Goal: Task Accomplishment & Management: Use online tool/utility

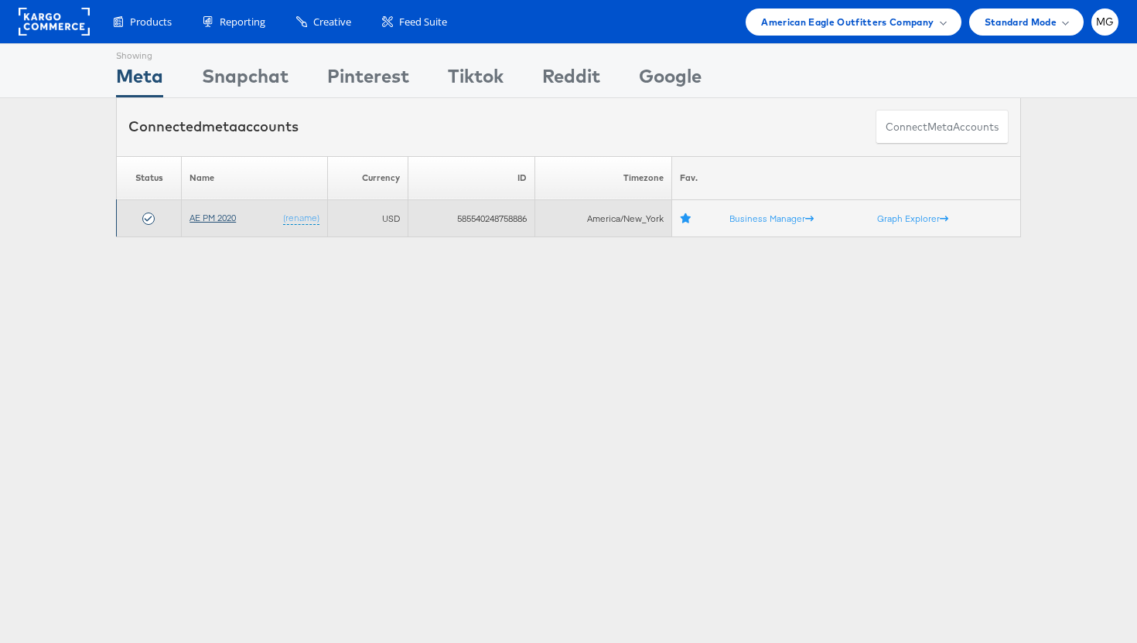
click at [217, 221] on link "AE PM 2020" at bounding box center [212, 218] width 46 height 12
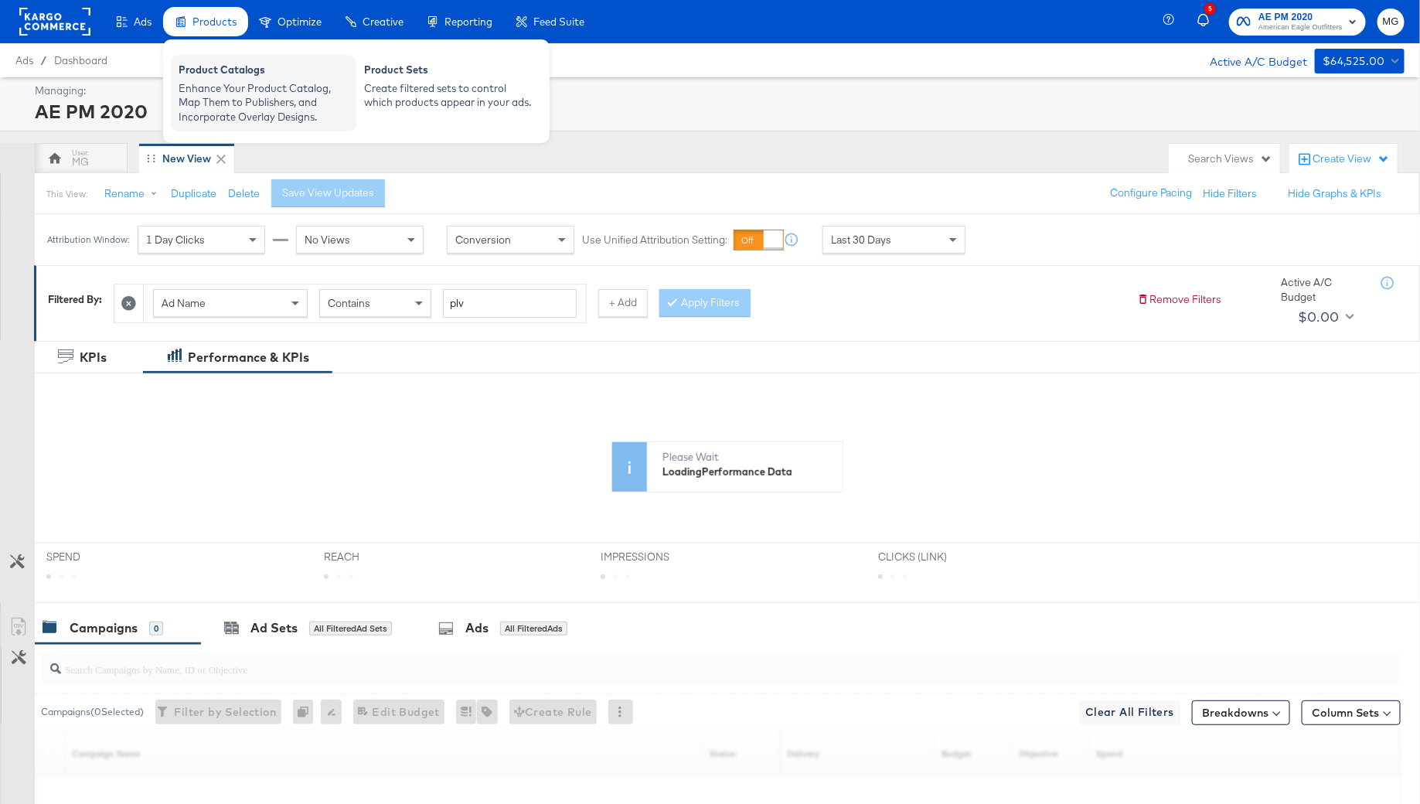
click at [235, 101] on div "Enhance Your Product Catalog, Map Them to Publishers, and Incorporate Overlay D…" at bounding box center [264, 102] width 170 height 43
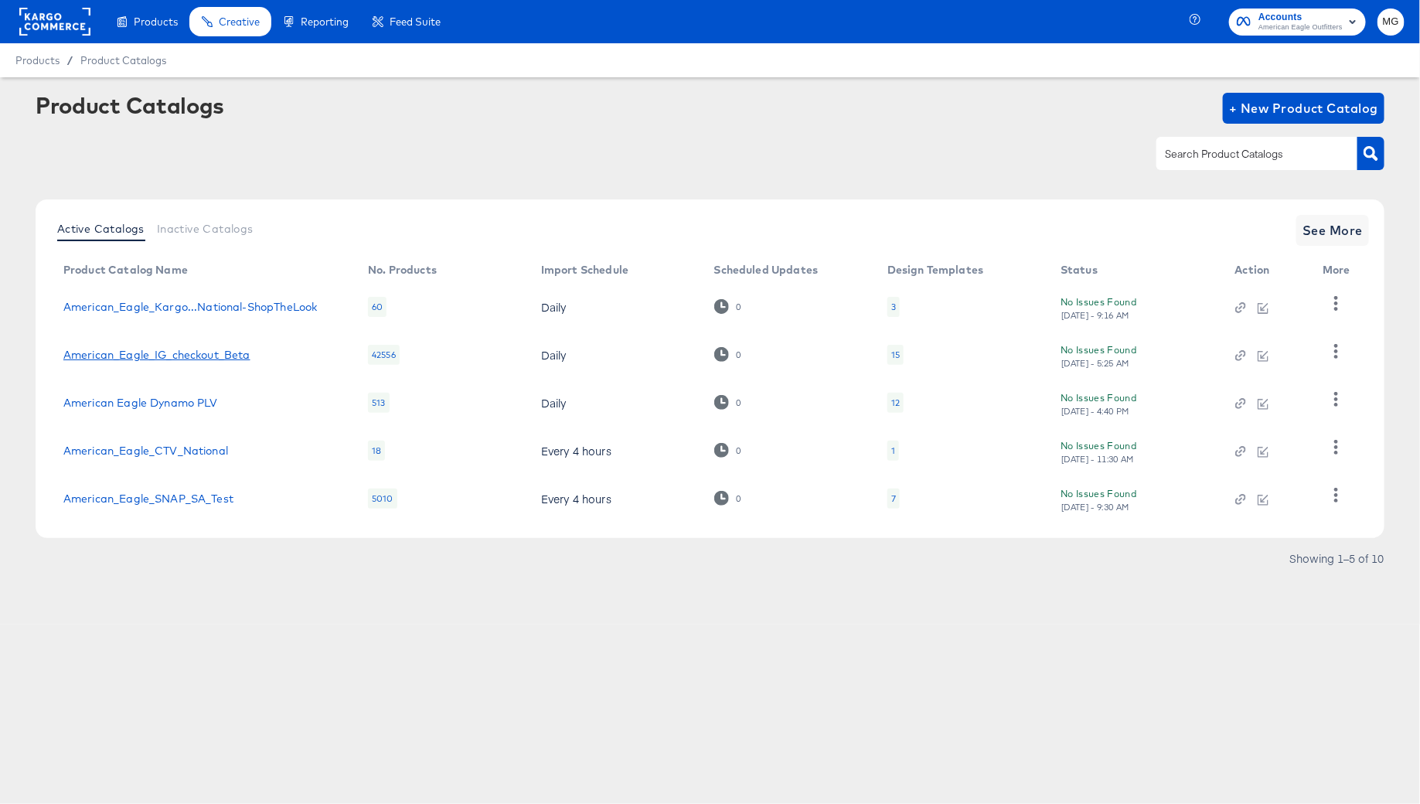
click at [203, 358] on link "American_Eagle_IG_checkout_Beta" at bounding box center [156, 355] width 187 height 12
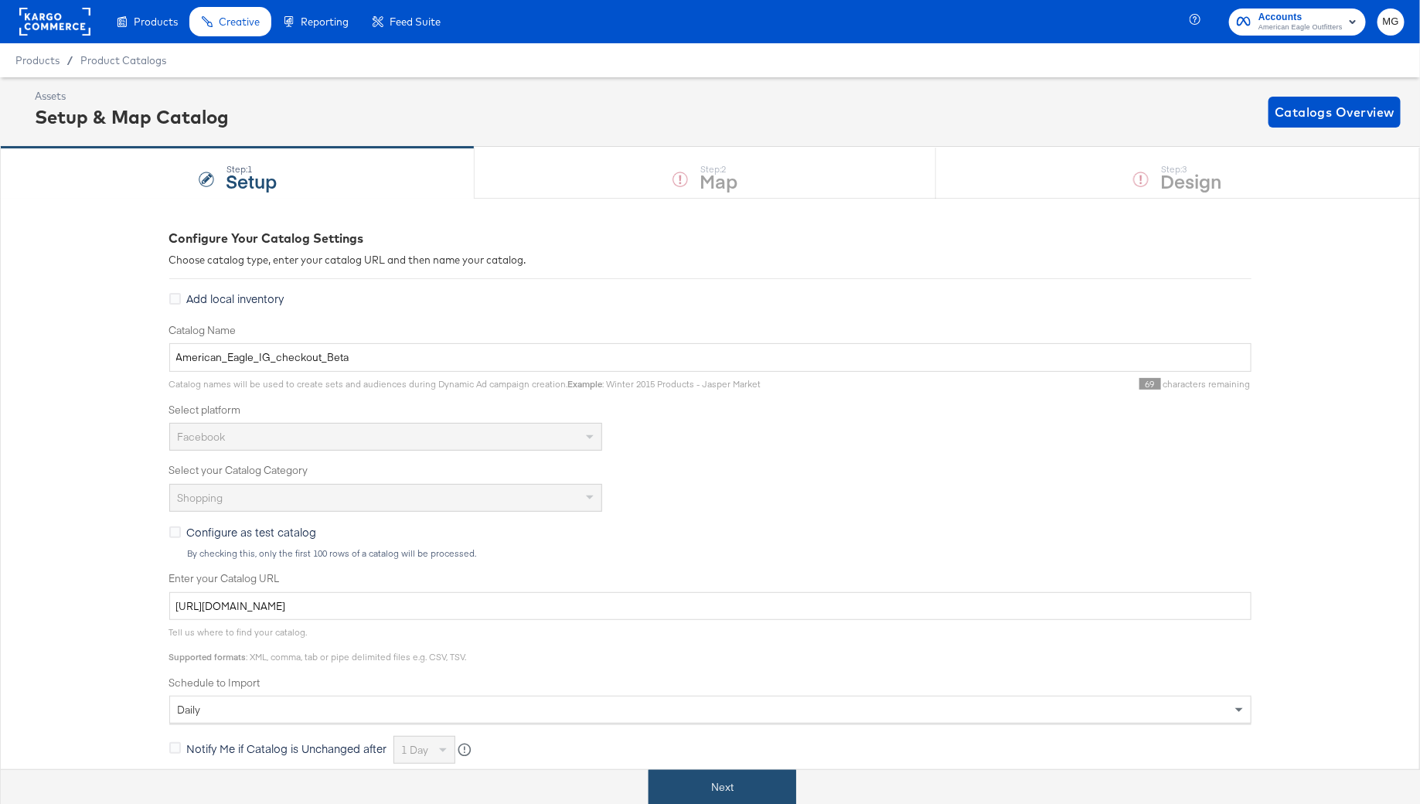
click at [713, 777] on button "Next" at bounding box center [723, 787] width 148 height 35
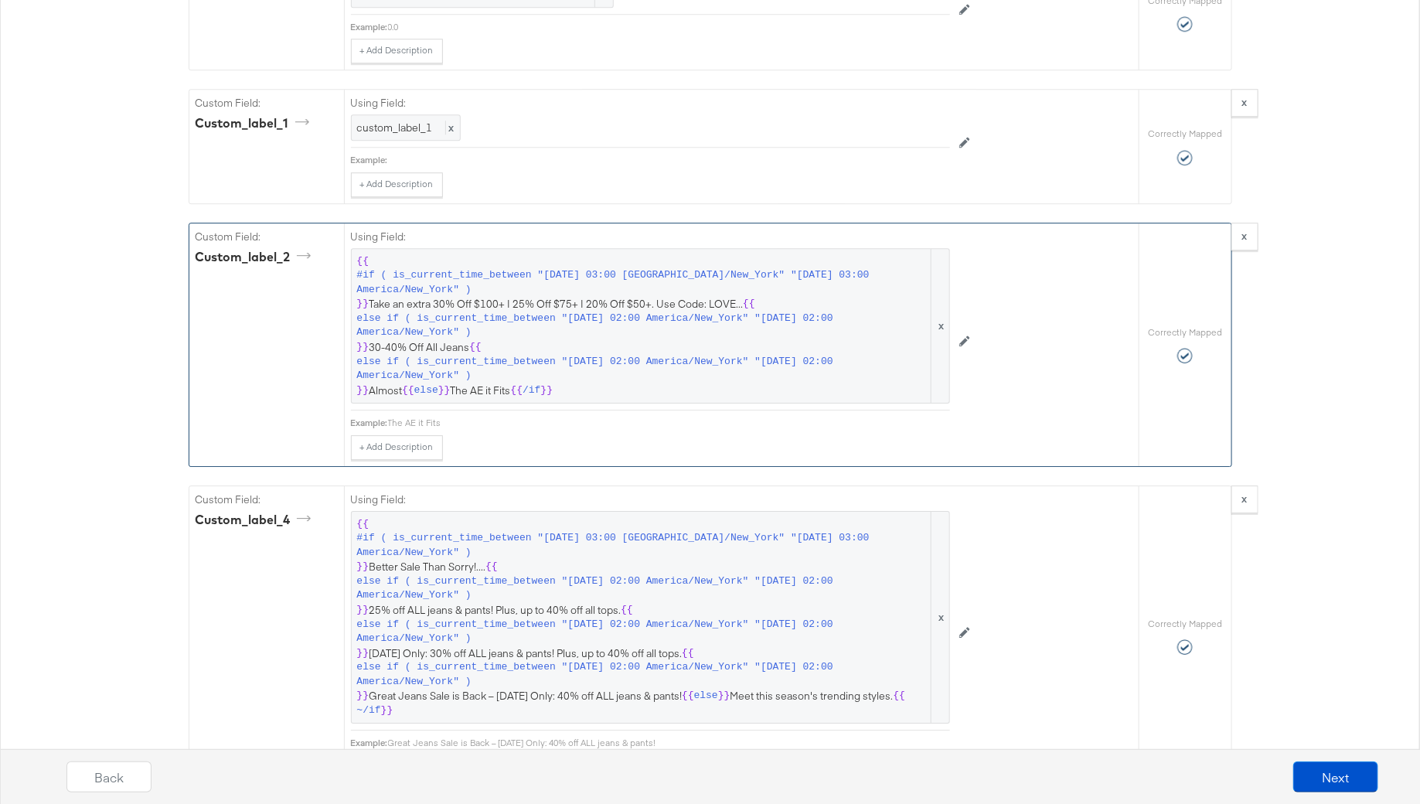
scroll to position [2447, 0]
